Goal: Information Seeking & Learning: Learn about a topic

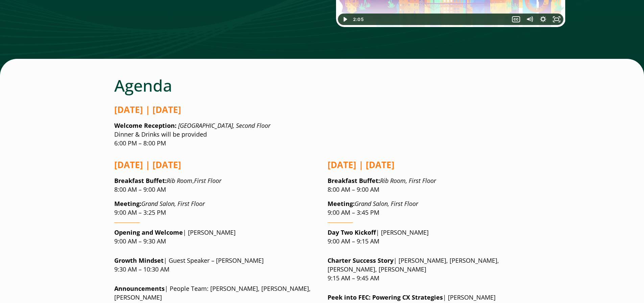
scroll to position [456, 0]
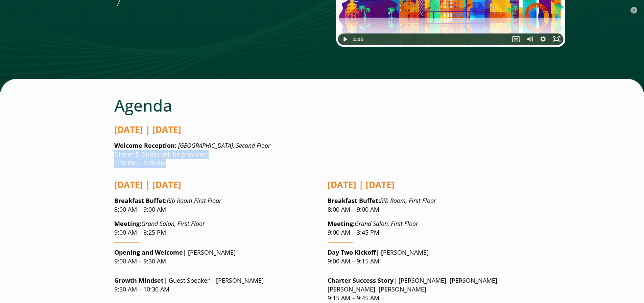
drag, startPoint x: 175, startPoint y: 129, endPoint x: 102, endPoint y: 111, distance: 75.1
click at [274, 141] on p "Welcome Reception: [GEOGRAPHIC_DATA], Second Floor Dinner & Drinks will be prov…" at bounding box center [322, 154] width 416 height 26
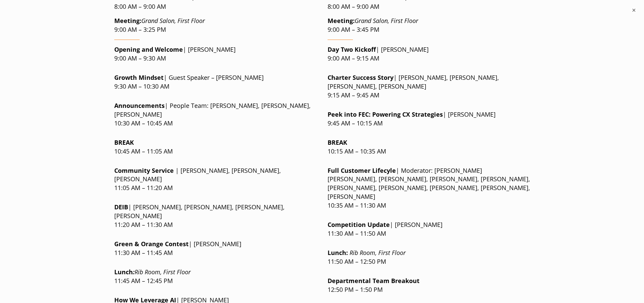
scroll to position [625, 0]
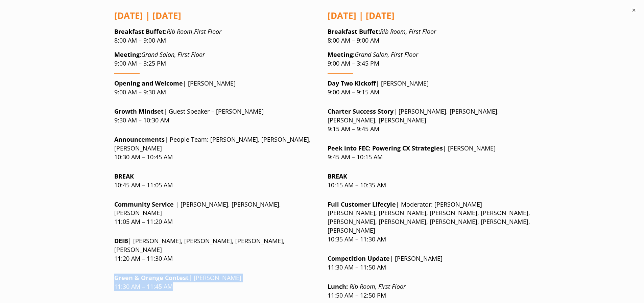
drag, startPoint x: 180, startPoint y: 228, endPoint x: 114, endPoint y: 220, distance: 66.2
click at [114, 274] on p "Green & Orange Contest | [PERSON_NAME] 11:30 AM – 11:45 AM" at bounding box center [215, 283] width 203 height 18
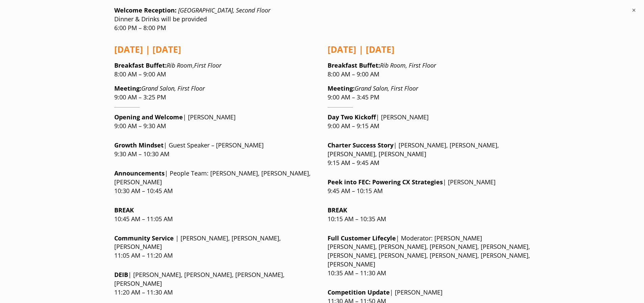
scroll to position [557, 0]
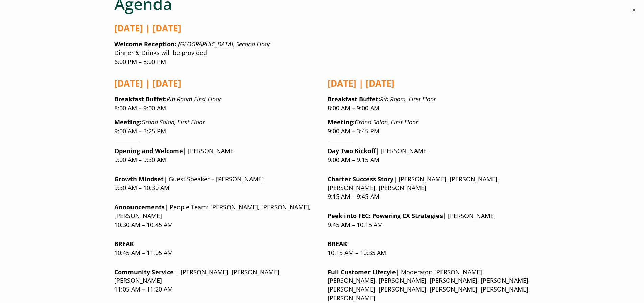
drag, startPoint x: 179, startPoint y: 184, endPoint x: 191, endPoint y: 185, distance: 12.3
click at [191, 203] on p "Announcements | People Team: [PERSON_NAME], [PERSON_NAME], [PERSON_NAME] 10:30 …" at bounding box center [215, 216] width 203 height 26
drag, startPoint x: 185, startPoint y: 175, endPoint x: 116, endPoint y: 168, distance: 70.0
click at [116, 203] on p "Announcements | People Team: [PERSON_NAME], [PERSON_NAME], [PERSON_NAME] 10:30 …" at bounding box center [215, 216] width 203 height 26
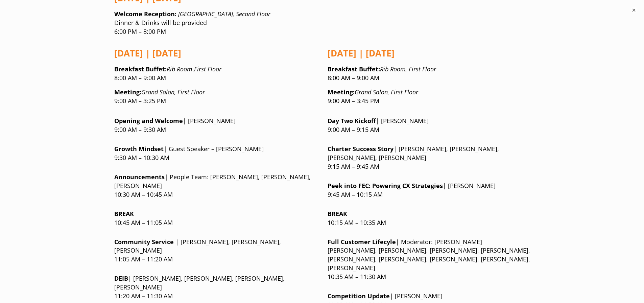
scroll to position [591, 0]
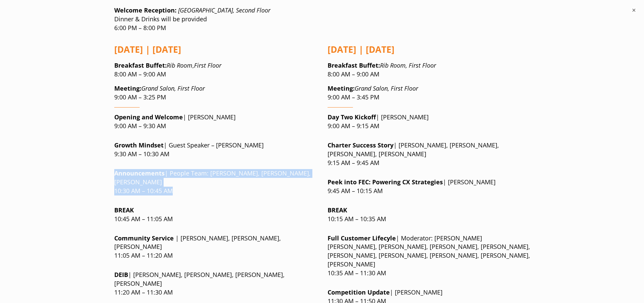
drag, startPoint x: 198, startPoint y: 153, endPoint x: 110, endPoint y: 135, distance: 90.0
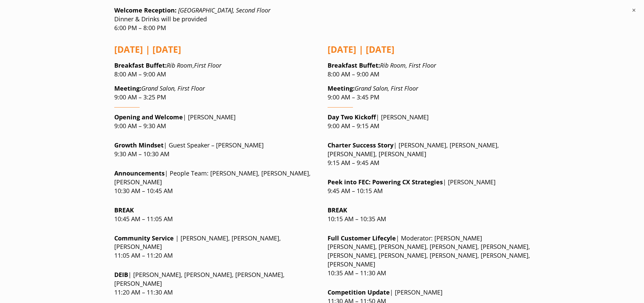
click at [238, 206] on p "BREAK 10:45 AM – 11:05 AM" at bounding box center [215, 215] width 203 height 18
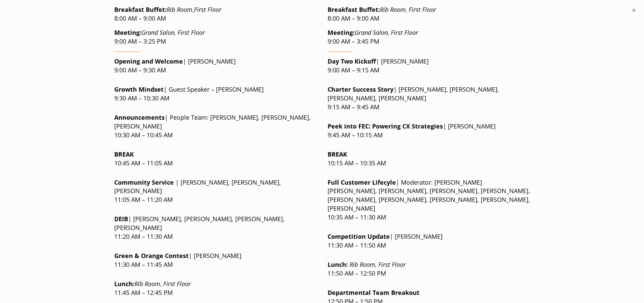
scroll to position [659, 0]
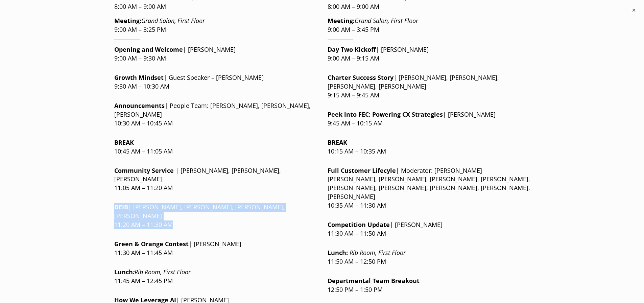
drag, startPoint x: 202, startPoint y: 167, endPoint x: 111, endPoint y: 158, distance: 90.7
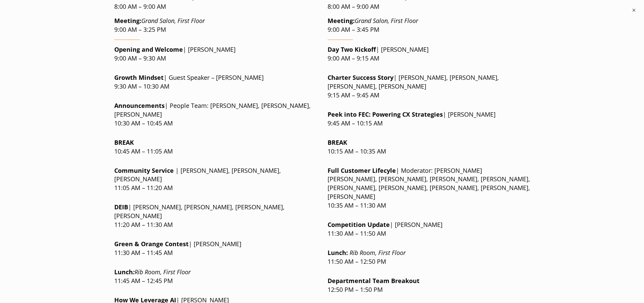
click at [296, 240] on p "Green & Orange Contest | [PERSON_NAME] 11:30 AM – 11:45 AM" at bounding box center [215, 249] width 203 height 18
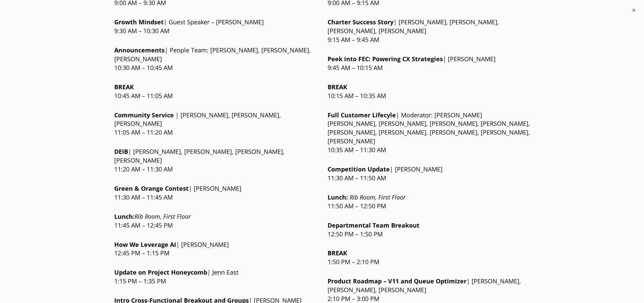
scroll to position [726, 0]
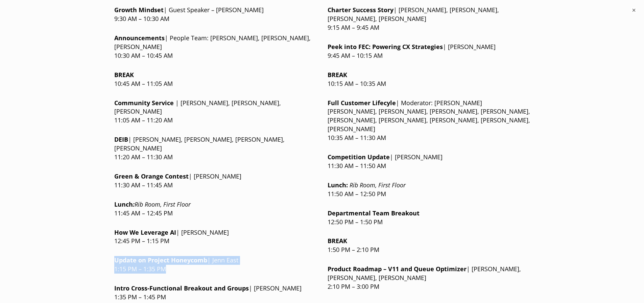
drag, startPoint x: 183, startPoint y: 209, endPoint x: 114, endPoint y: 204, distance: 69.2
click at [114, 256] on p "Update on Project Honeycomb | Jenn East 1:15 PM – 1:35 PM" at bounding box center [215, 265] width 203 height 18
click at [147, 256] on p "Update on Project Honeycomb | Jenn East 1:15 PM – 1:35 PM" at bounding box center [215, 265] width 203 height 18
drag, startPoint x: 186, startPoint y: 241, endPoint x: 170, endPoint y: 238, distance: 15.6
click at [169, 284] on p "Intro Cross-Functional Breakout and Groups | [PERSON_NAME] 1:35 PM – 1:45 PM" at bounding box center [215, 293] width 203 height 18
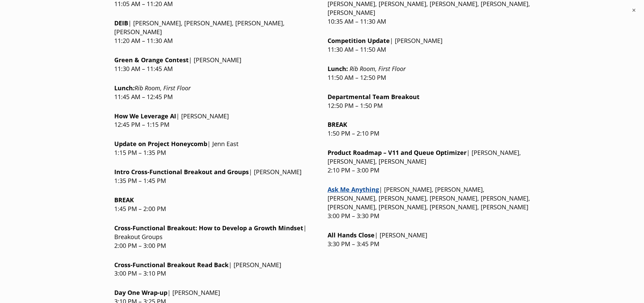
scroll to position [862, 0]
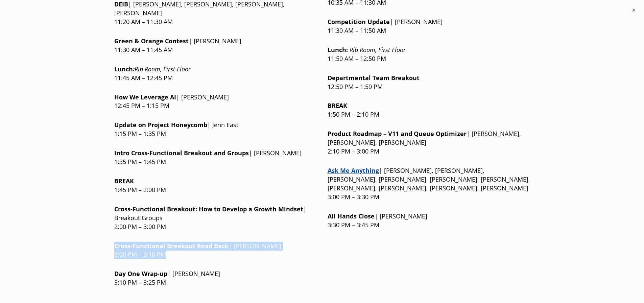
drag, startPoint x: 170, startPoint y: 201, endPoint x: 113, endPoint y: 187, distance: 59.1
click at [197, 270] on p "Day One Wrap-up | [PERSON_NAME] 3:10 PM – 3:25 PM" at bounding box center [215, 279] width 203 height 18
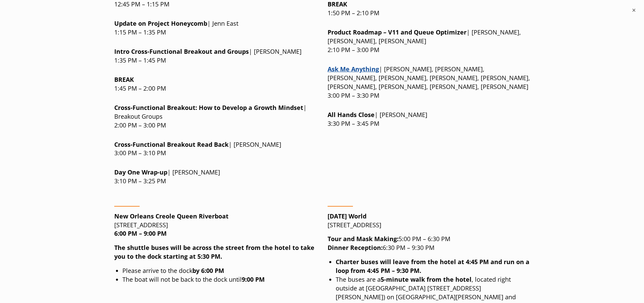
scroll to position [997, 0]
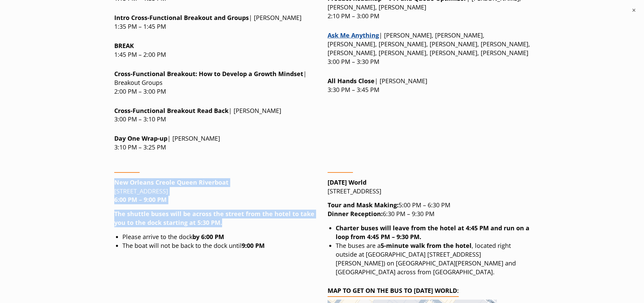
drag, startPoint x: 108, startPoint y: 121, endPoint x: 236, endPoint y: 163, distance: 134.8
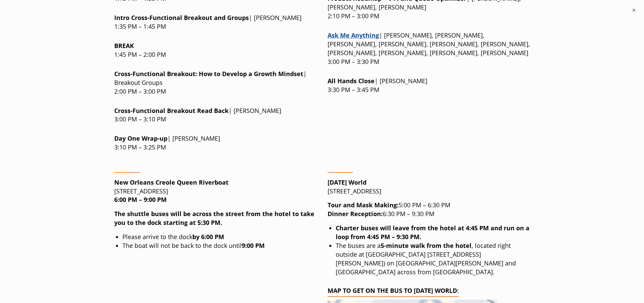
drag, startPoint x: 276, startPoint y: 190, endPoint x: 271, endPoint y: 173, distance: 18.4
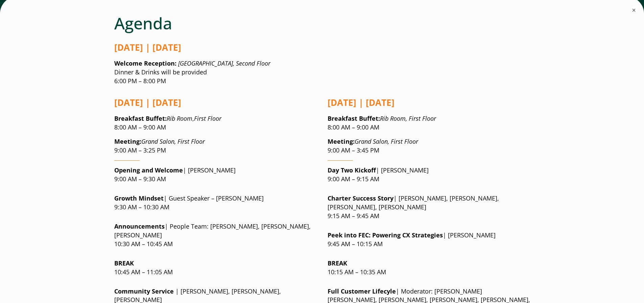
scroll to position [524, 0]
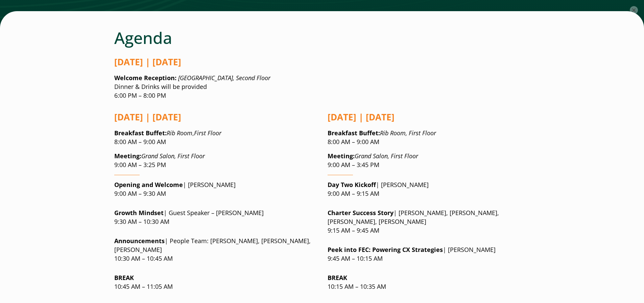
click at [638, 11] on button "×" at bounding box center [634, 10] width 8 height 8
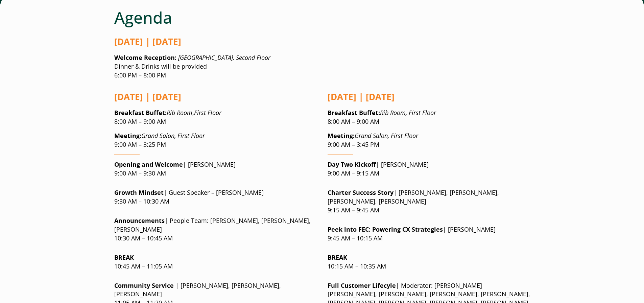
scroll to position [557, 0]
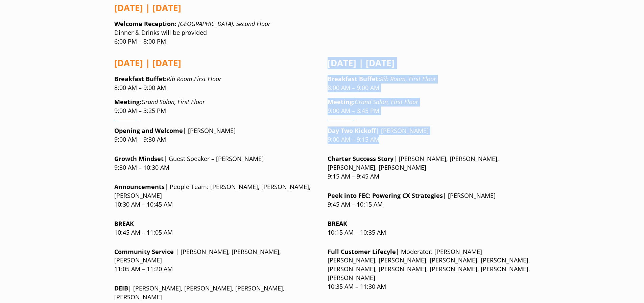
drag, startPoint x: 326, startPoint y: 27, endPoint x: 416, endPoint y: 103, distance: 117.8
click at [392, 126] on p "Day Two Kickoff | [PERSON_NAME] 9:00 AM – 9:15 AM" at bounding box center [429, 135] width 203 height 18
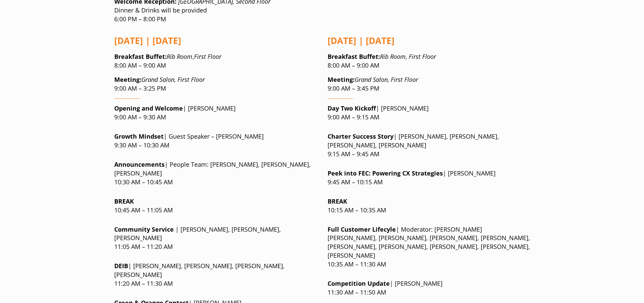
scroll to position [591, 0]
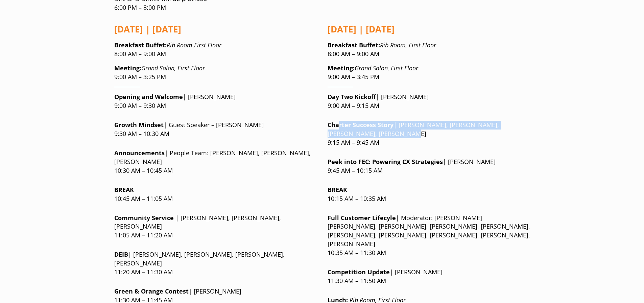
drag, startPoint x: 385, startPoint y: 96, endPoint x: 339, endPoint y: 85, distance: 46.8
click at [339, 121] on p "Charter Success Story | [PERSON_NAME], [PERSON_NAME], [PERSON_NAME], [PERSON_NA…" at bounding box center [429, 134] width 203 height 26
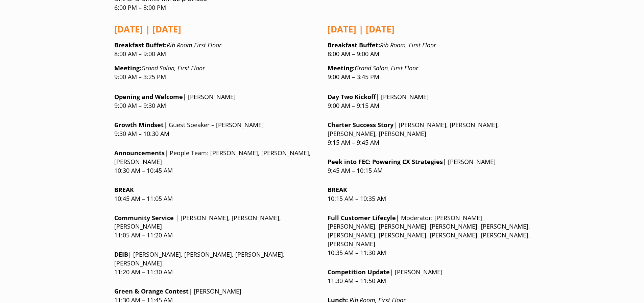
click at [461, 158] on p "Peek into FEC: Powering CX Strategies | [PERSON_NAME] 9:45 AM – 10:15 AM" at bounding box center [429, 167] width 203 height 18
drag, startPoint x: 383, startPoint y: 132, endPoint x: 333, endPoint y: 120, distance: 50.5
click at [333, 158] on p "Peek into FEC: Powering CX Strategies | [PERSON_NAME] 9:45 AM – 10:15 AM" at bounding box center [429, 167] width 203 height 18
click at [402, 134] on div "[DATE] | [DATE] Breakfast Buffet : Rib Room, First Floor 8:00 AM – 9:00 AM Meet…" at bounding box center [429, 280] width 203 height 525
drag, startPoint x: 400, startPoint y: 132, endPoint x: 334, endPoint y: 120, distance: 67.4
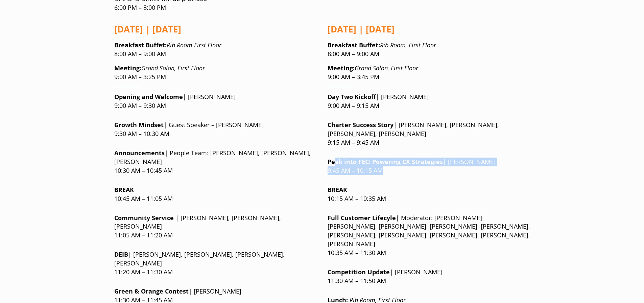
click at [334, 158] on p "Peek into FEC: Powering CX Strategies | [PERSON_NAME] 9:45 AM – 10:15 AM" at bounding box center [429, 167] width 203 height 18
click at [440, 158] on p "Peek into FEC: Powering CX Strategies | [PERSON_NAME] 9:45 AM – 10:15 AM" at bounding box center [429, 167] width 203 height 18
drag, startPoint x: 397, startPoint y: 127, endPoint x: 348, endPoint y: 120, distance: 49.2
click at [348, 158] on p "Peek into FEC: Powering CX Strategies | [PERSON_NAME] 9:45 AM – 10:15 AM" at bounding box center [429, 167] width 203 height 18
click at [423, 158] on strong "Peek into FEC: Powering CX Strategies" at bounding box center [385, 162] width 115 height 8
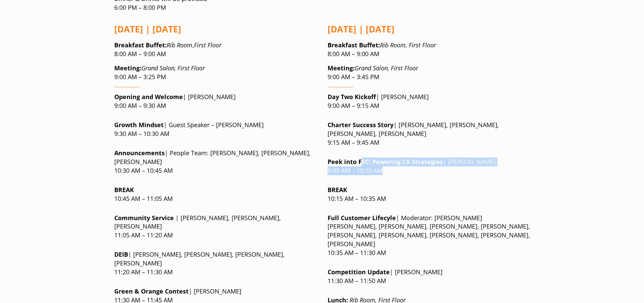
drag, startPoint x: 392, startPoint y: 130, endPoint x: 360, endPoint y: 118, distance: 33.9
click at [360, 158] on p "Peek into FEC: Powering CX Strategies | [PERSON_NAME] 9:45 AM – 10:15 AM" at bounding box center [429, 167] width 203 height 18
click at [407, 158] on strong "Peek into FEC: Powering CX Strategies" at bounding box center [385, 162] width 115 height 8
drag, startPoint x: 434, startPoint y: 127, endPoint x: 424, endPoint y: 130, distance: 9.9
click at [424, 158] on p "Peek into FEC: Powering CX Strategies | [PERSON_NAME] 9:45 AM – 10:15 AM" at bounding box center [429, 167] width 203 height 18
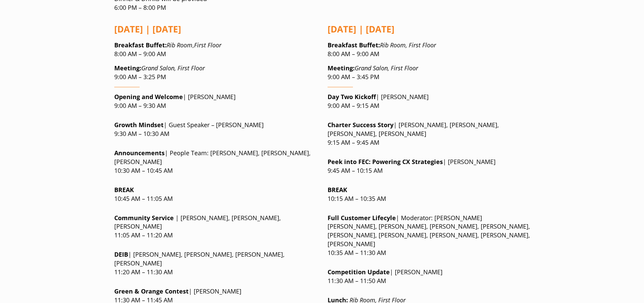
click at [454, 186] on p "BREAK 10:15 AM – 10:35 AM" at bounding box center [429, 195] width 203 height 18
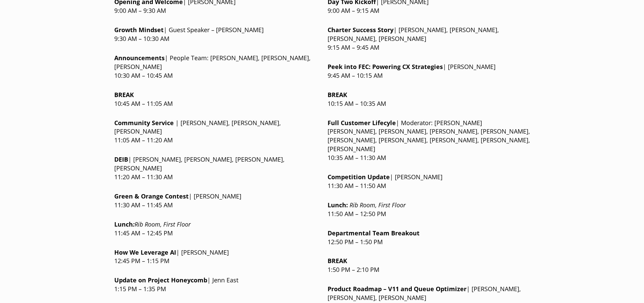
scroll to position [693, 0]
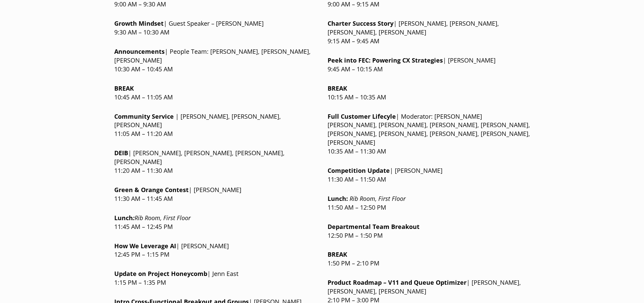
drag, startPoint x: 407, startPoint y: 108, endPoint x: 412, endPoint y: 99, distance: 10.4
click at [412, 99] on div "[DATE] | [DATE] Breakfast Buffet : Rib Room, First Floor 8:00 AM – 9:00 AM Meet…" at bounding box center [429, 178] width 203 height 525
click at [437, 166] on p "Competition Update | [PERSON_NAME] 11:30 AM – 11:50 AM" at bounding box center [429, 175] width 203 height 18
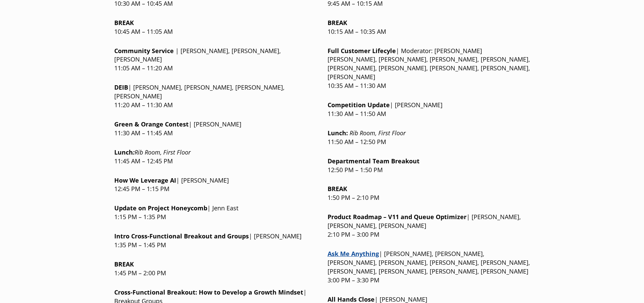
scroll to position [760, 0]
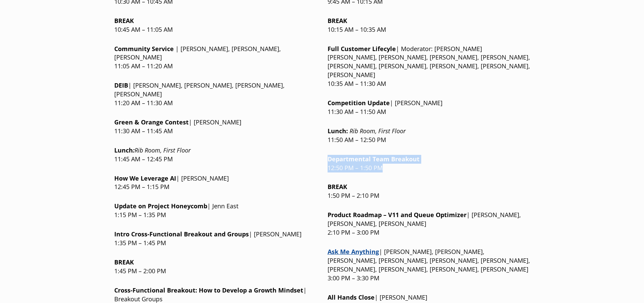
drag, startPoint x: 400, startPoint y: 116, endPoint x: 354, endPoint y: 98, distance: 49.8
click at [354, 98] on div "[DATE] | [DATE] Breakfast Buffet : Rib Room, First Floor 8:00 AM – 9:00 AM Meet…" at bounding box center [429, 110] width 203 height 525
click at [447, 155] on p "Departmental Team Breakout 12:50 PM – 1:50 PM" at bounding box center [429, 164] width 203 height 18
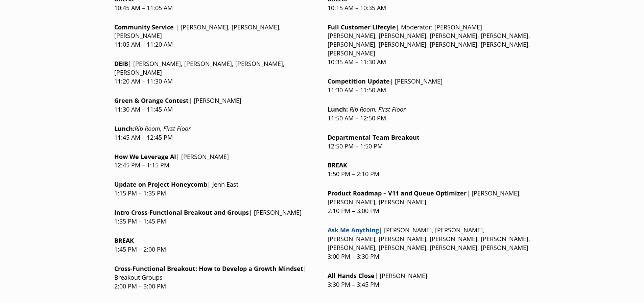
scroll to position [794, 0]
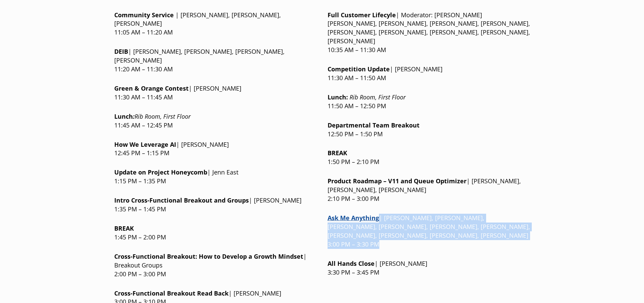
drag, startPoint x: 407, startPoint y: 197, endPoint x: 414, endPoint y: 187, distance: 11.8
click at [415, 214] on p "Ask Me Anything | [PERSON_NAME], [PERSON_NAME], [PERSON_NAME], [PERSON_NAME], […" at bounding box center [429, 231] width 203 height 35
click at [413, 214] on p "Ask Me Anything | [PERSON_NAME], [PERSON_NAME], [PERSON_NAME], [PERSON_NAME], […" at bounding box center [429, 231] width 203 height 35
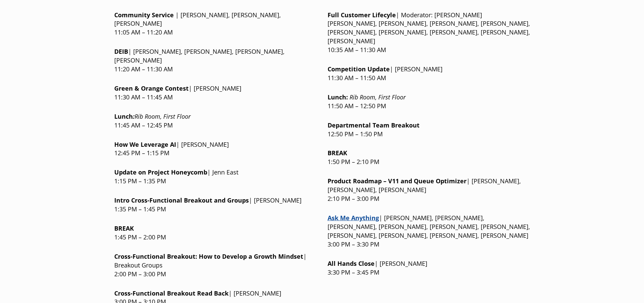
click at [348, 214] on link "Ask Me Anything" at bounding box center [353, 218] width 51 height 8
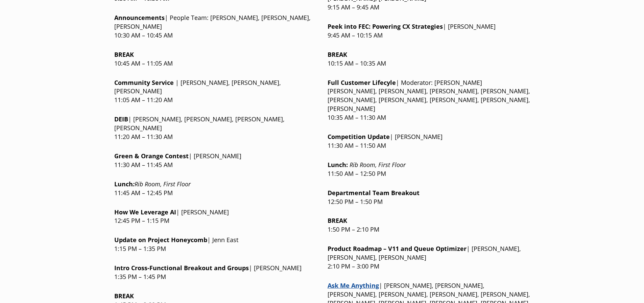
scroll to position [760, 0]
